Goal: Check status

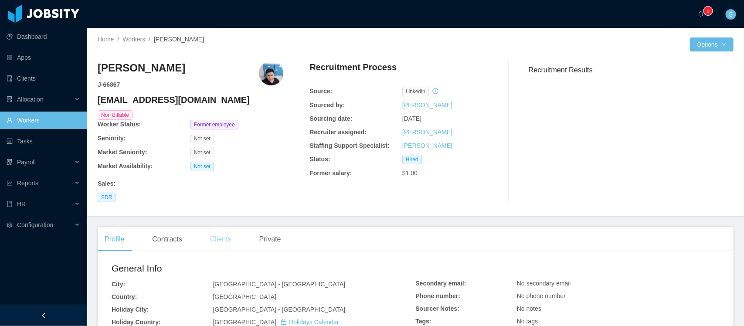
click at [212, 237] on div "Clients" at bounding box center [220, 239] width 35 height 24
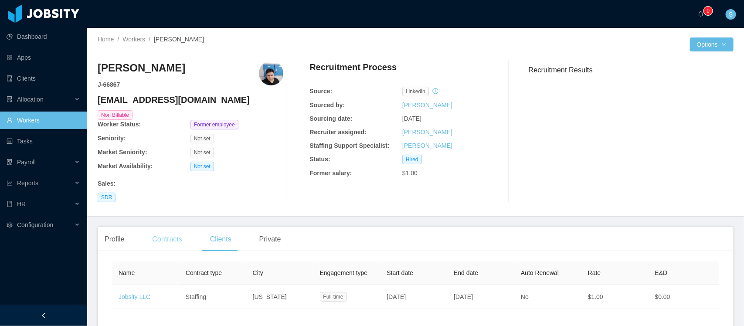
click at [170, 240] on div "Contracts" at bounding box center [167, 239] width 44 height 24
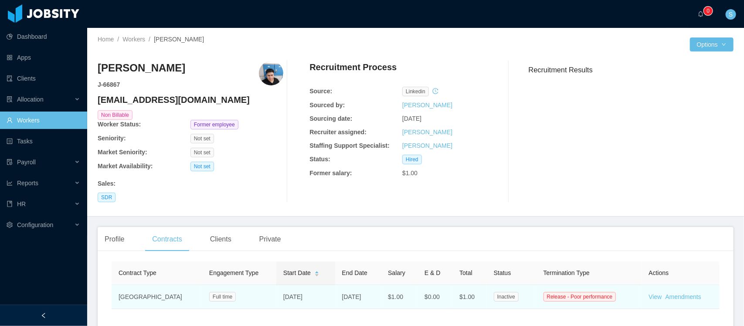
click at [595, 260] on td "View Amendments" at bounding box center [680, 297] width 78 height 24
click at [595, 260] on link "View" at bounding box center [654, 296] width 13 height 7
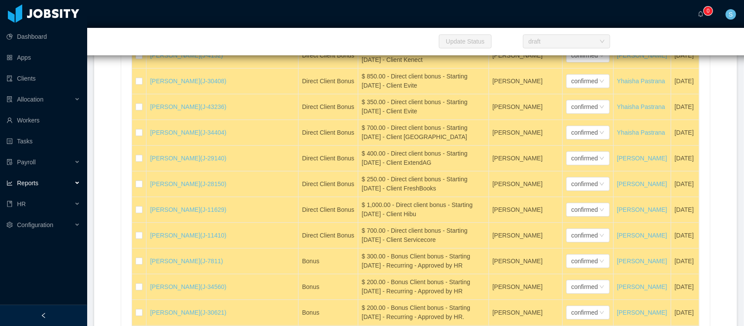
scroll to position [14394, 0]
